Goal: Task Accomplishment & Management: Use online tool/utility

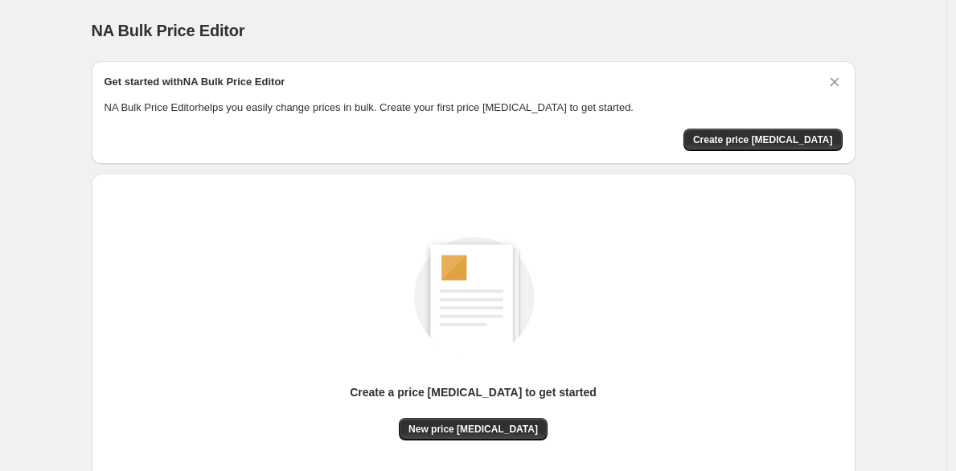
scroll to position [15, 0]
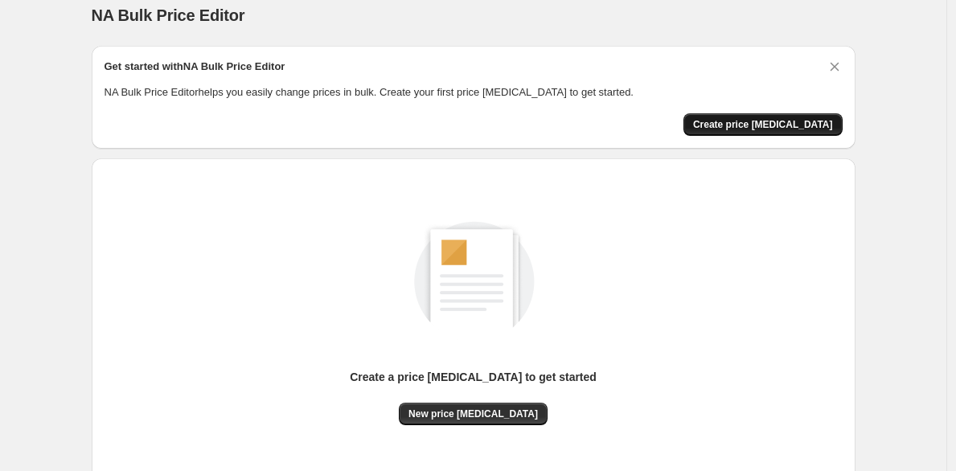
click at [740, 120] on span "Create price change job" at bounding box center [763, 124] width 140 height 13
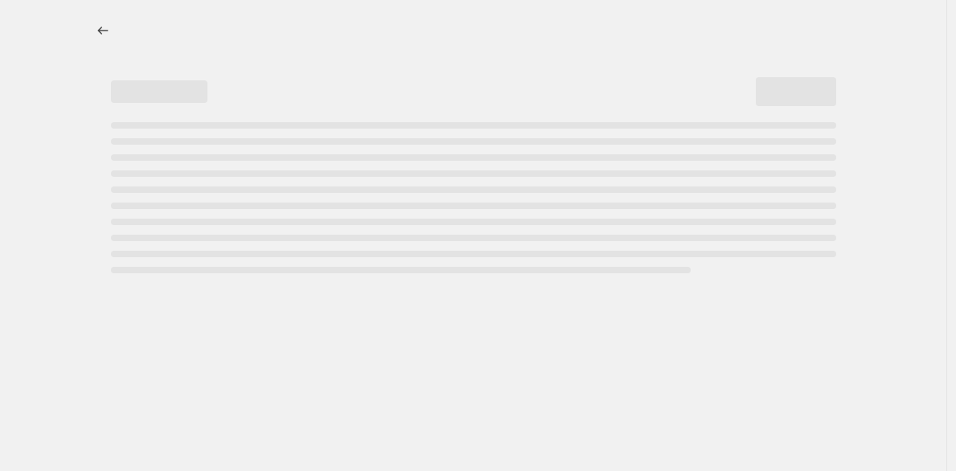
select select "percentage"
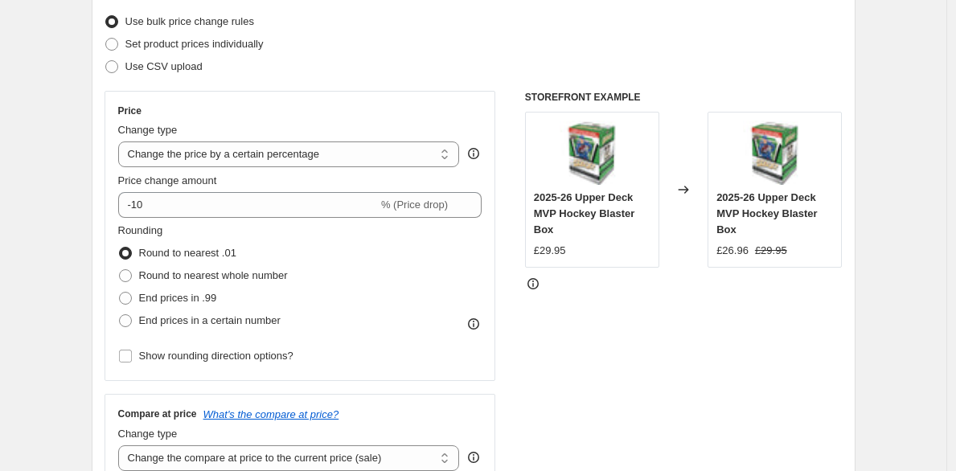
scroll to position [221, 0]
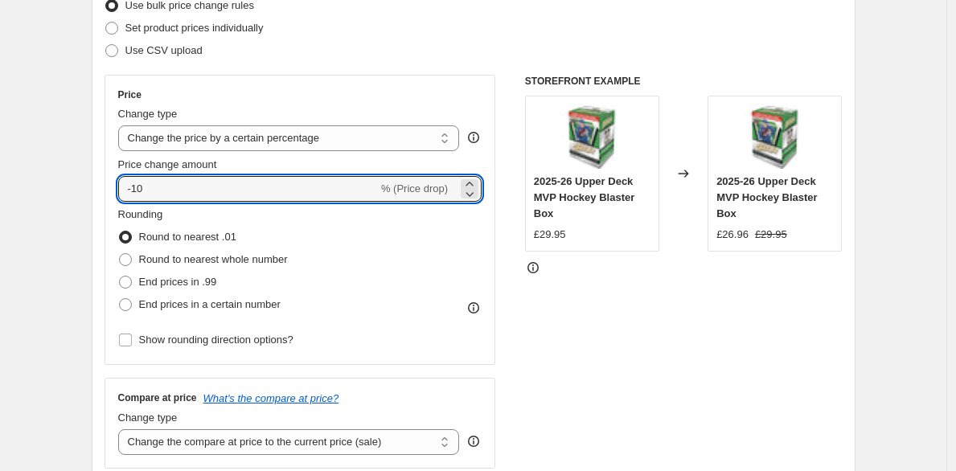
click at [300, 195] on input "-10" at bounding box center [248, 189] width 260 height 26
type input "-1"
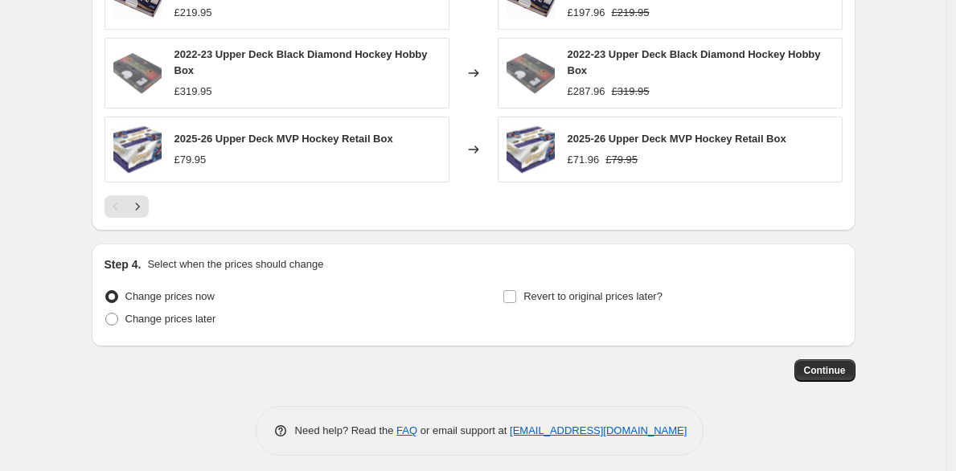
scroll to position [1151, 0]
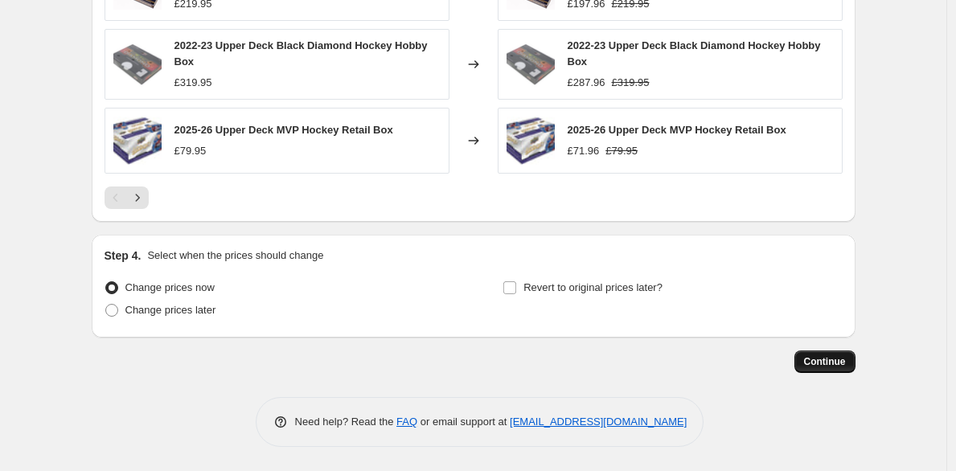
type input "-33"
click at [823, 360] on span "Continue" at bounding box center [825, 361] width 42 height 13
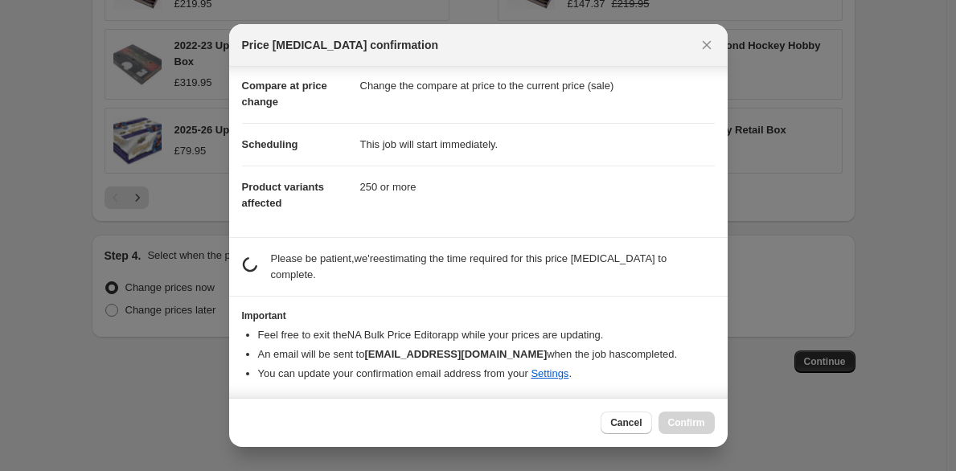
scroll to position [89, 0]
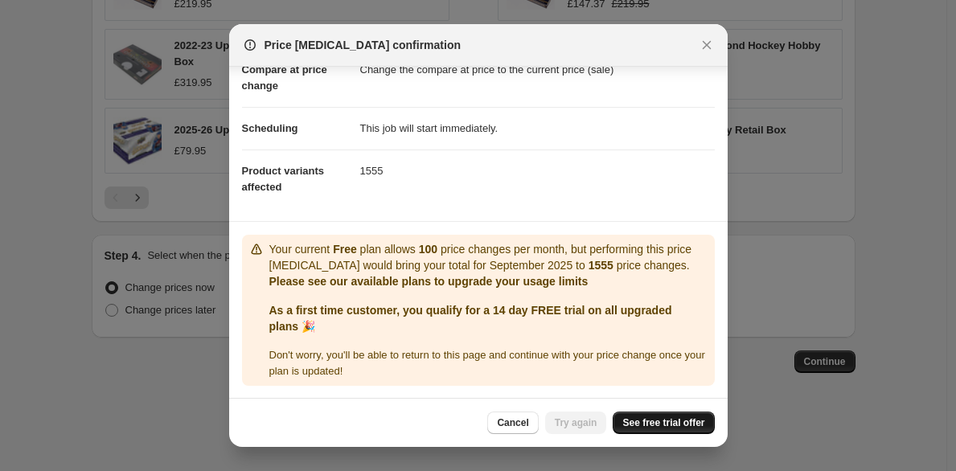
click at [680, 424] on span "See free trial offer" at bounding box center [663, 422] width 82 height 13
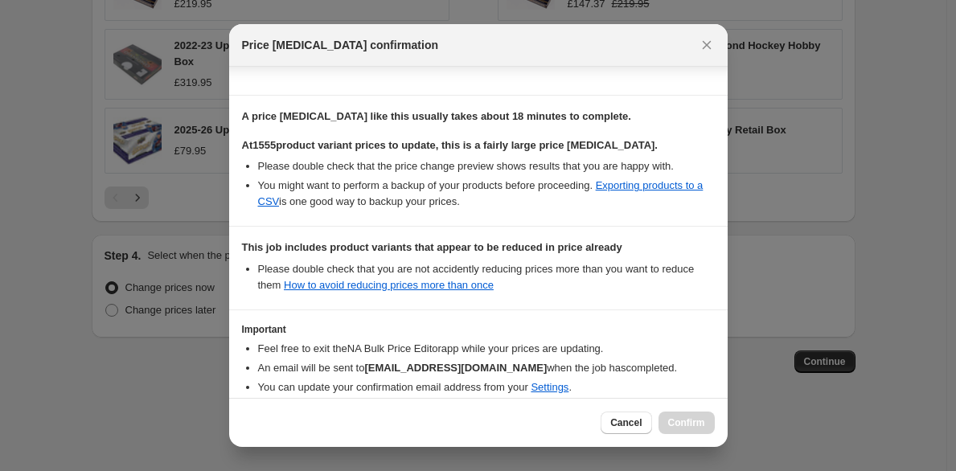
scroll to position [310, 0]
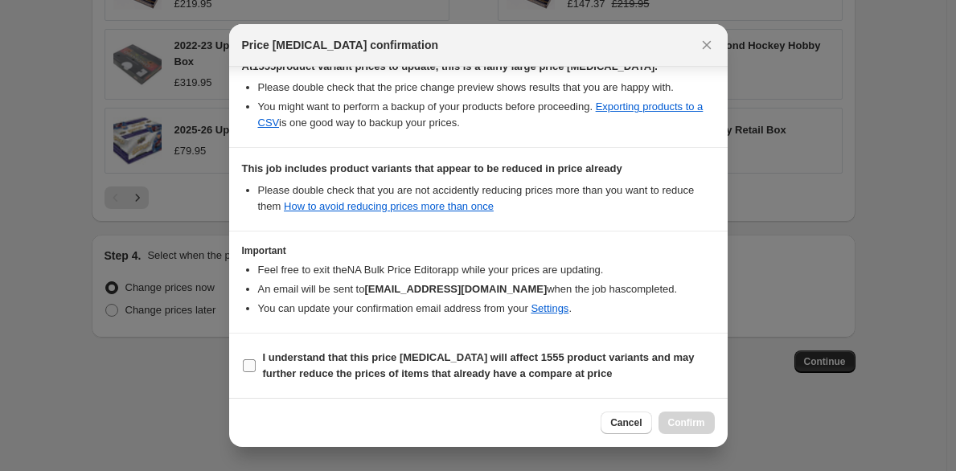
click at [489, 376] on b "I understand that this price change job will affect 1555 product variants and m…" at bounding box center [479, 365] width 432 height 28
click at [256, 372] on input "I understand that this price change job will affect 1555 product variants and m…" at bounding box center [249, 365] width 13 height 13
checkbox input "true"
click at [682, 416] on button "Confirm" at bounding box center [686, 423] width 56 height 23
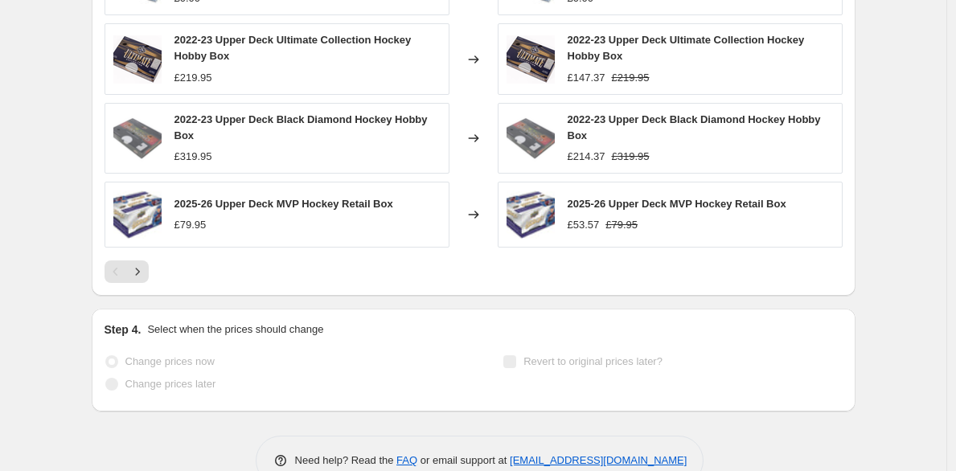
scroll to position [1193, 0]
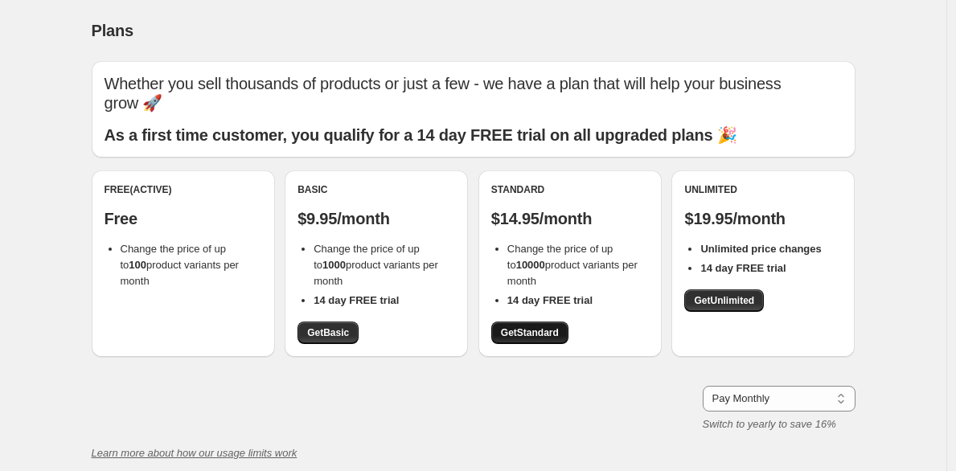
click at [536, 326] on span "Get Standard" at bounding box center [530, 332] width 58 height 13
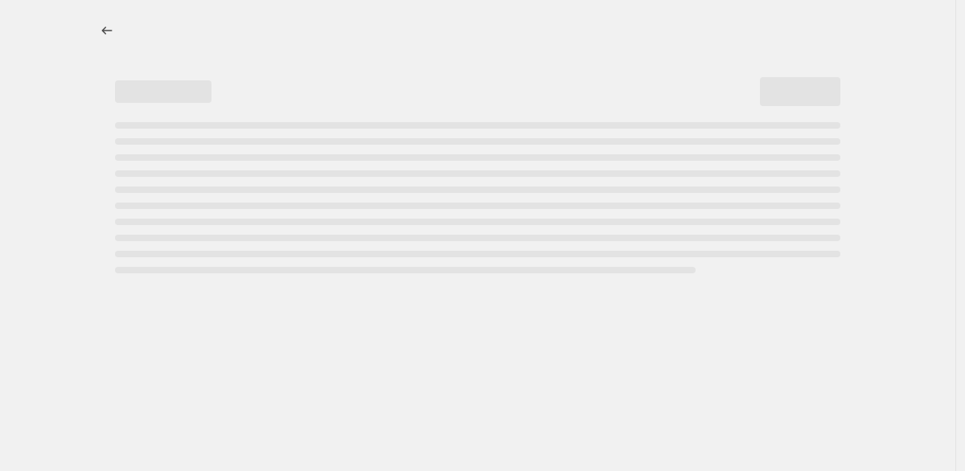
select select "percentage"
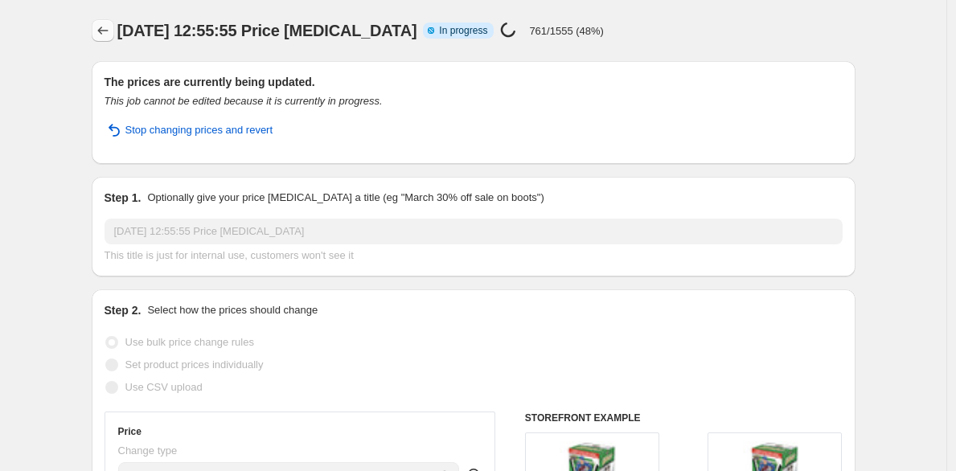
click at [97, 26] on button "Price change jobs" at bounding box center [103, 30] width 23 height 23
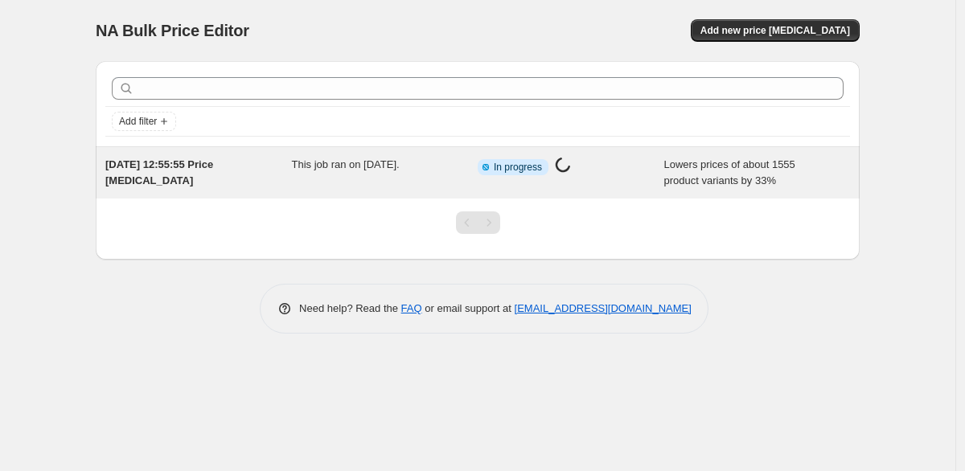
click at [675, 162] on span "Lowers prices of about 1555 product variants by 33%" at bounding box center [729, 172] width 131 height 28
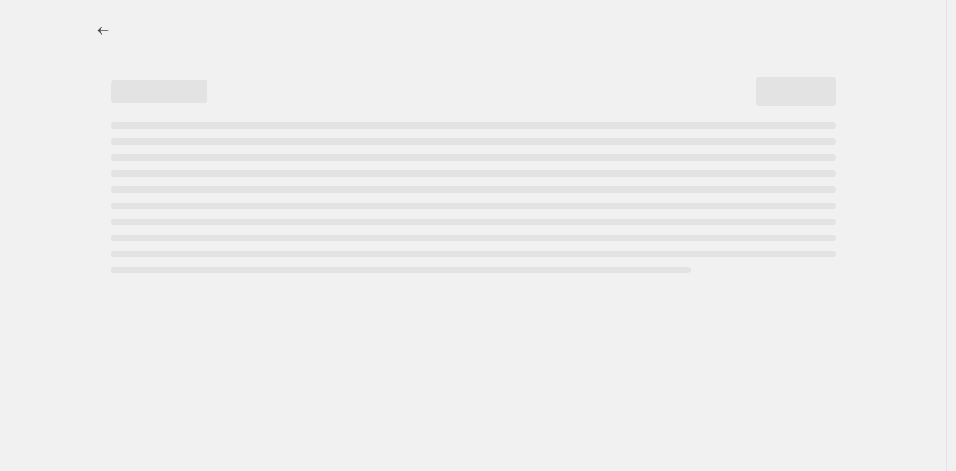
select select "percentage"
